Goal: Task Accomplishment & Management: Complete application form

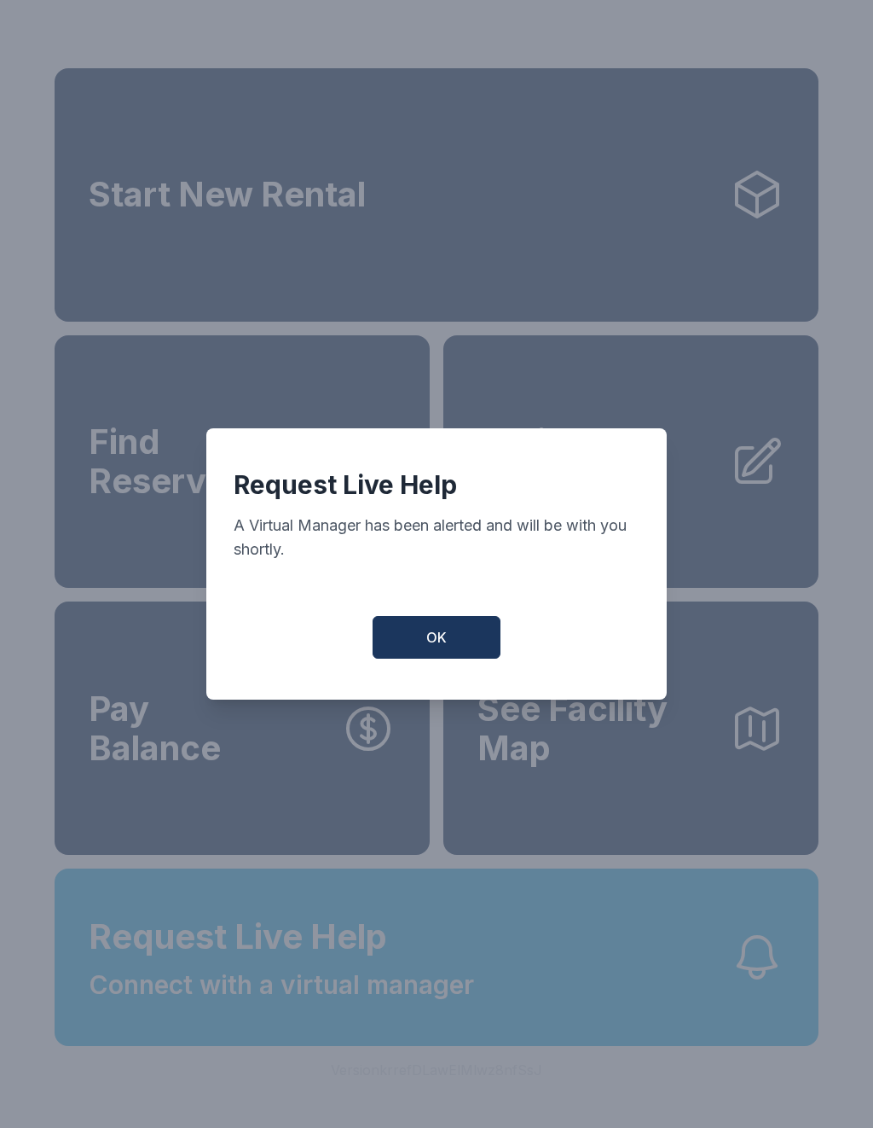
click at [467, 643] on button "OK" at bounding box center [437, 637] width 128 height 43
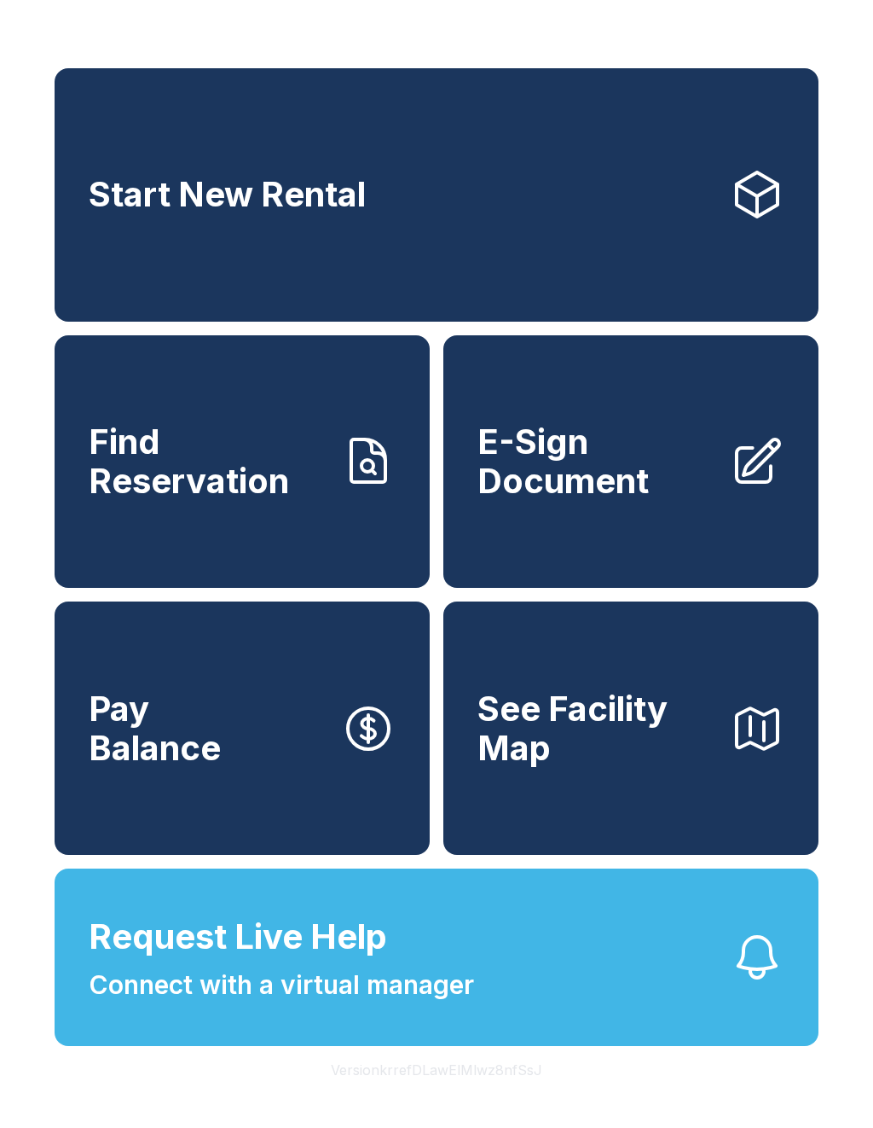
click at [663, 490] on span "E-Sign Document" at bounding box center [597, 461] width 239 height 78
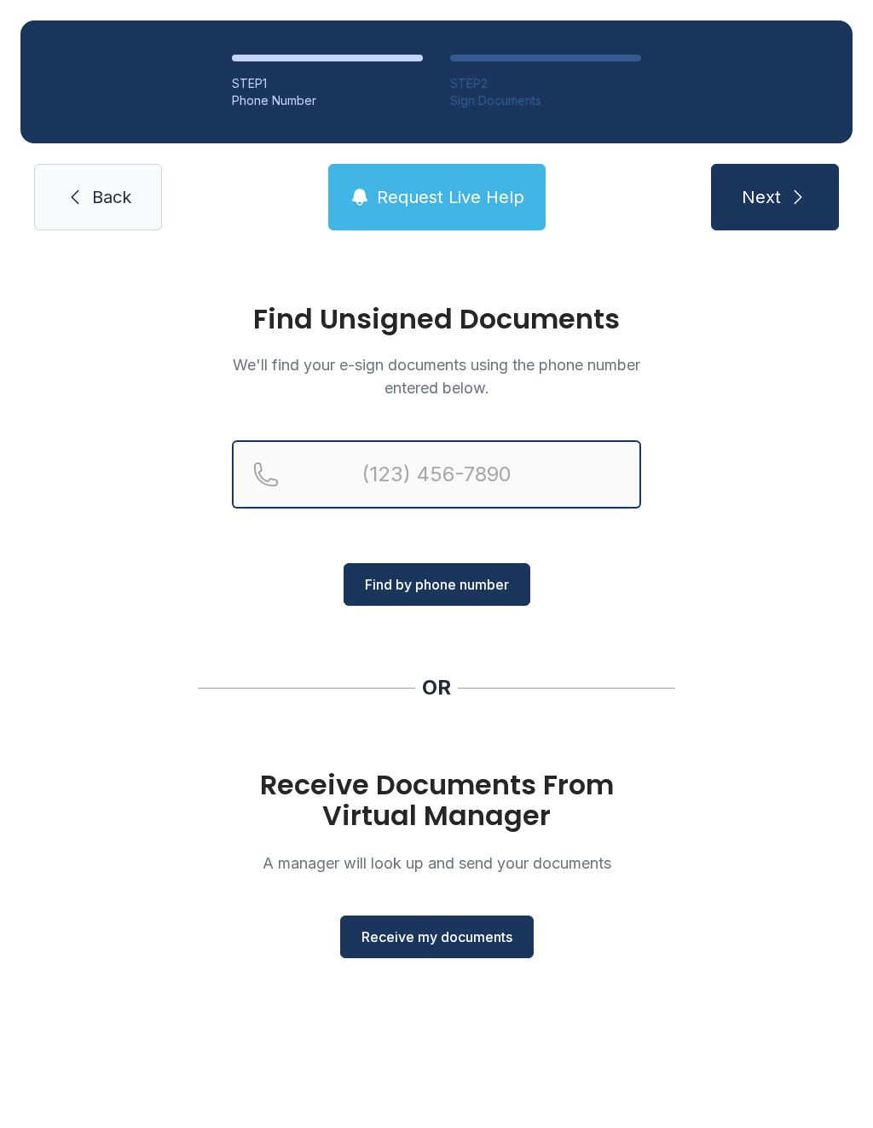
click at [536, 479] on input "Reservation phone number" at bounding box center [436, 474] width 409 height 68
type input "("
click at [822, 537] on div "Find Unsigned Documents We'll find your e-sign documents using the phone number…" at bounding box center [436, 638] width 873 height 775
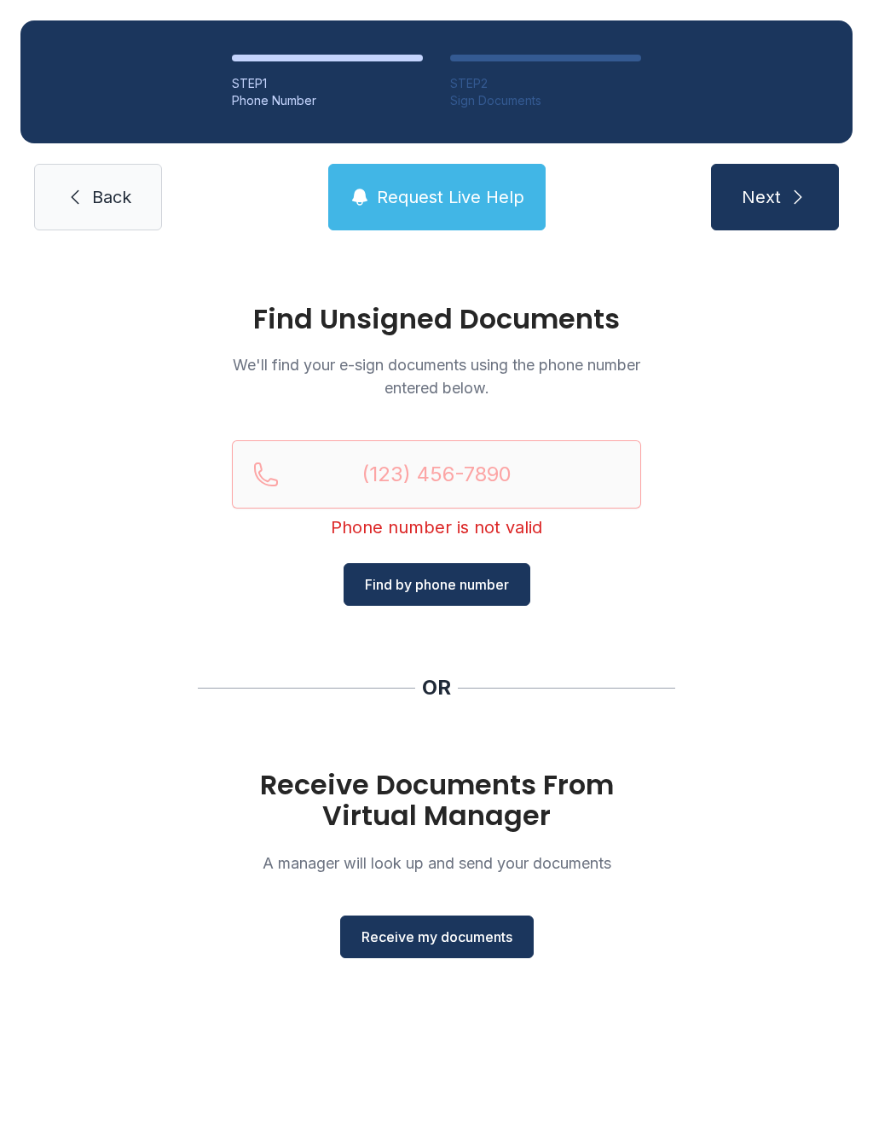
click at [476, 938] on span "Receive my documents" at bounding box center [437, 936] width 151 height 20
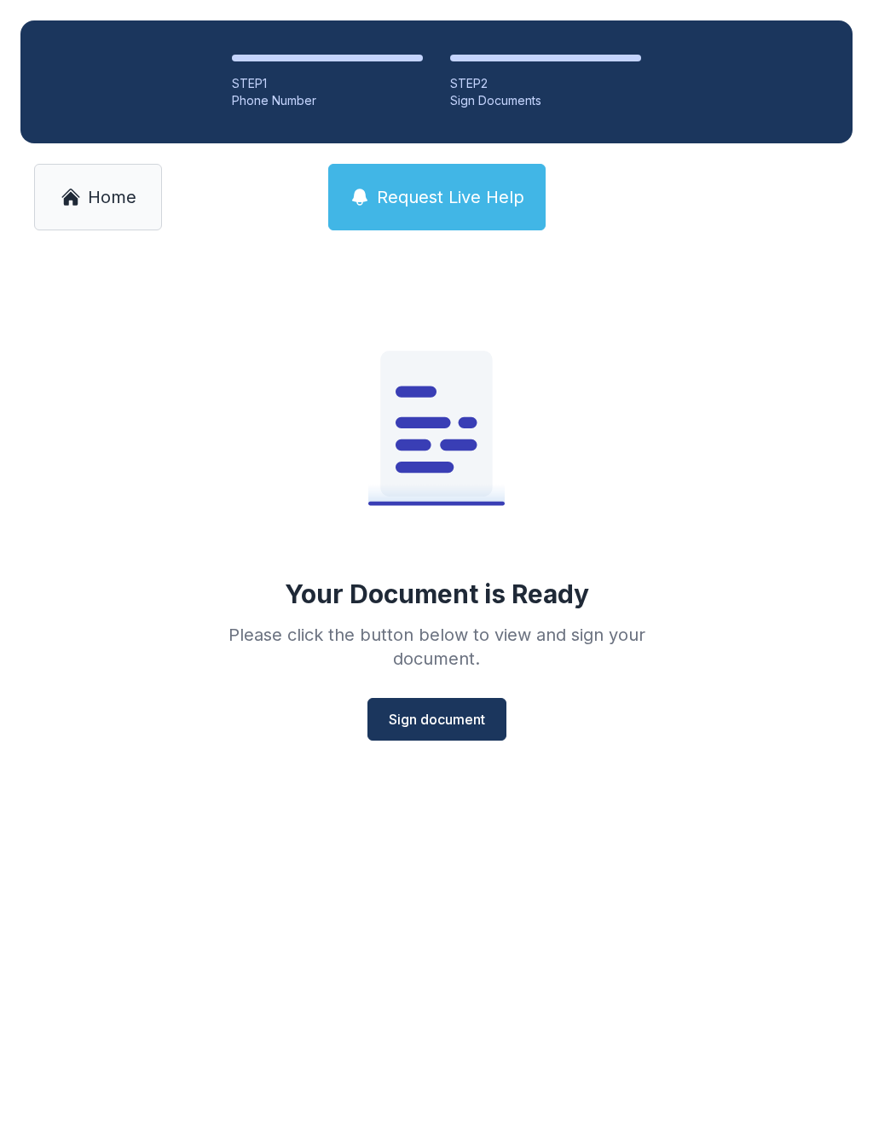
click at [450, 722] on span "Sign document" at bounding box center [437, 719] width 96 height 20
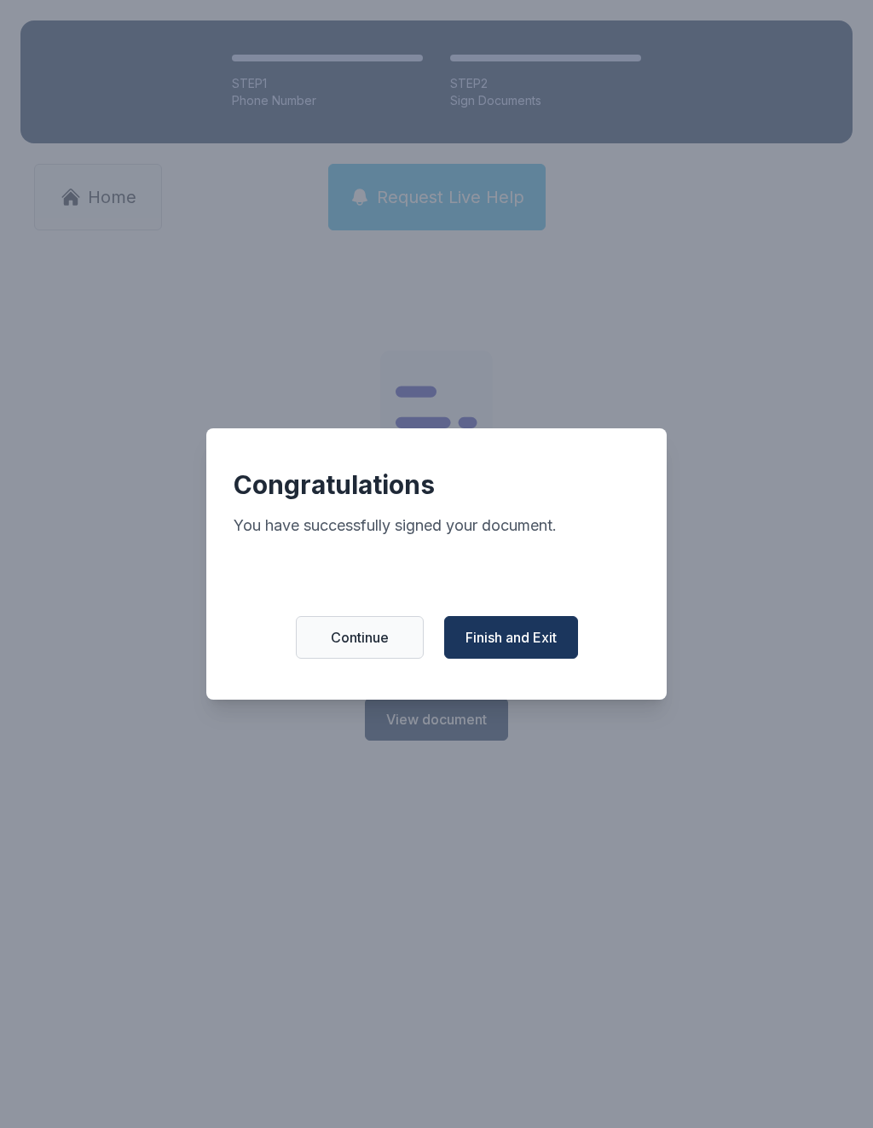
click at [544, 638] on span "Finish and Exit" at bounding box center [511, 637] width 91 height 20
